Goal: Task Accomplishment & Management: Use online tool/utility

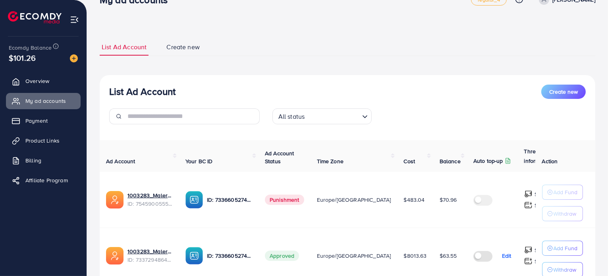
scroll to position [21, 0]
click at [73, 56] on img at bounding box center [74, 58] width 8 height 8
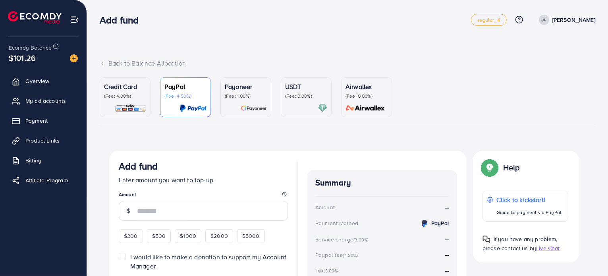
click at [122, 90] on p "Credit Card" at bounding box center [125, 87] width 42 height 10
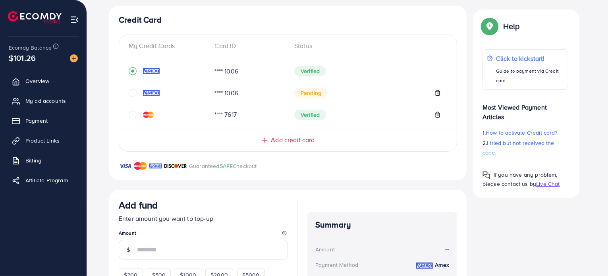
scroll to position [181, 0]
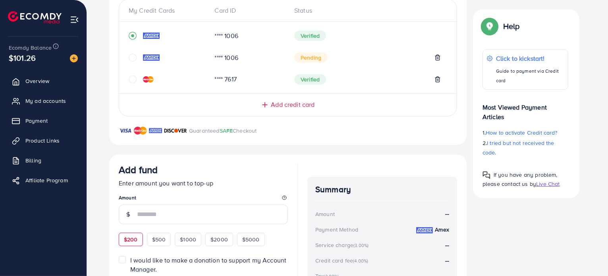
click at [132, 243] on span "$200" at bounding box center [131, 240] width 14 height 8
type input "***"
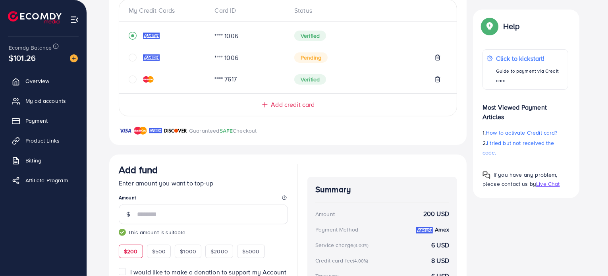
scroll to position [261, 0]
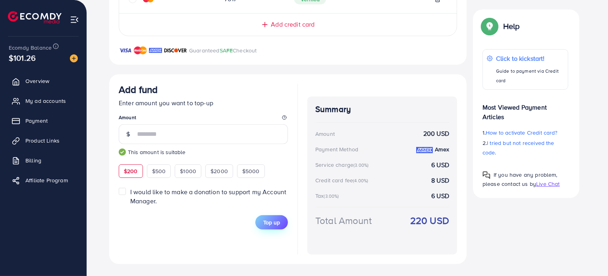
click at [276, 221] on span "Top up" at bounding box center [271, 223] width 17 height 8
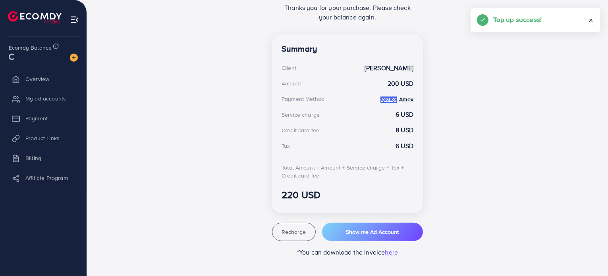
scroll to position [196, 0]
click at [401, 231] on button "Show me Ad Account" at bounding box center [372, 232] width 101 height 18
